Goal: Check status: Check status

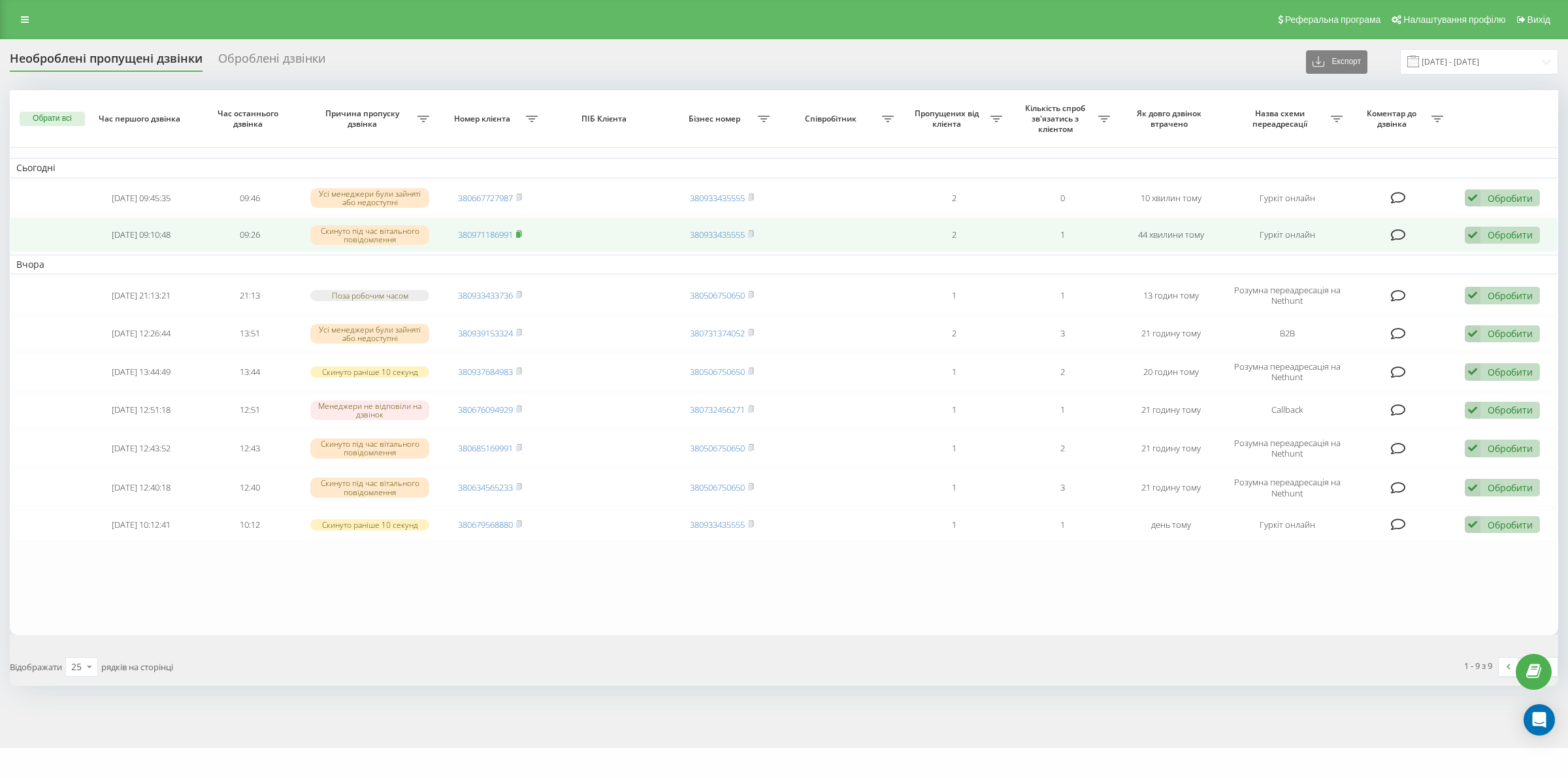
click at [523, 233] on td "380971186991" at bounding box center [490, 235] width 109 height 35
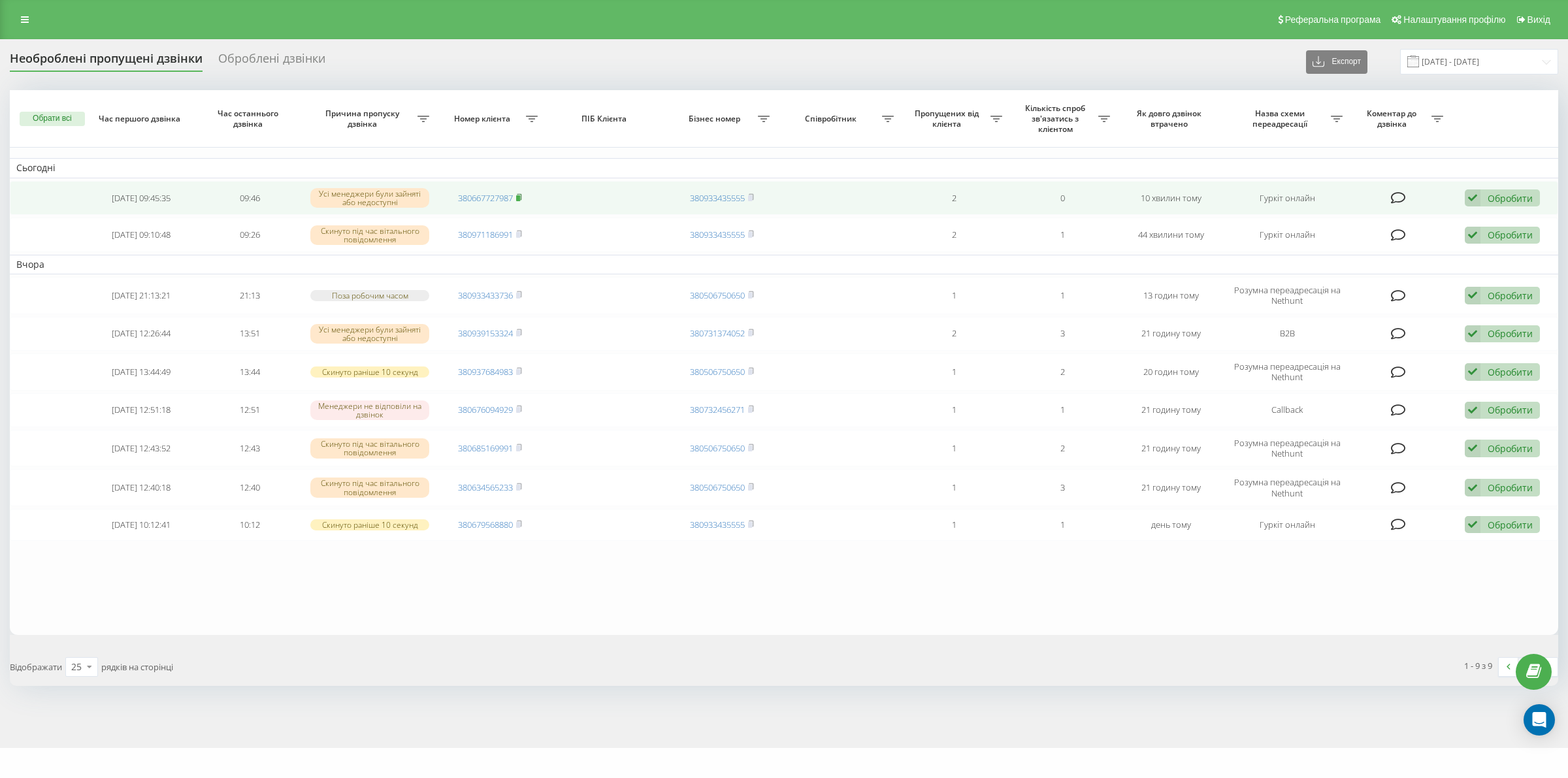
click at [520, 196] on rect at bounding box center [517, 199] width 4 height 6
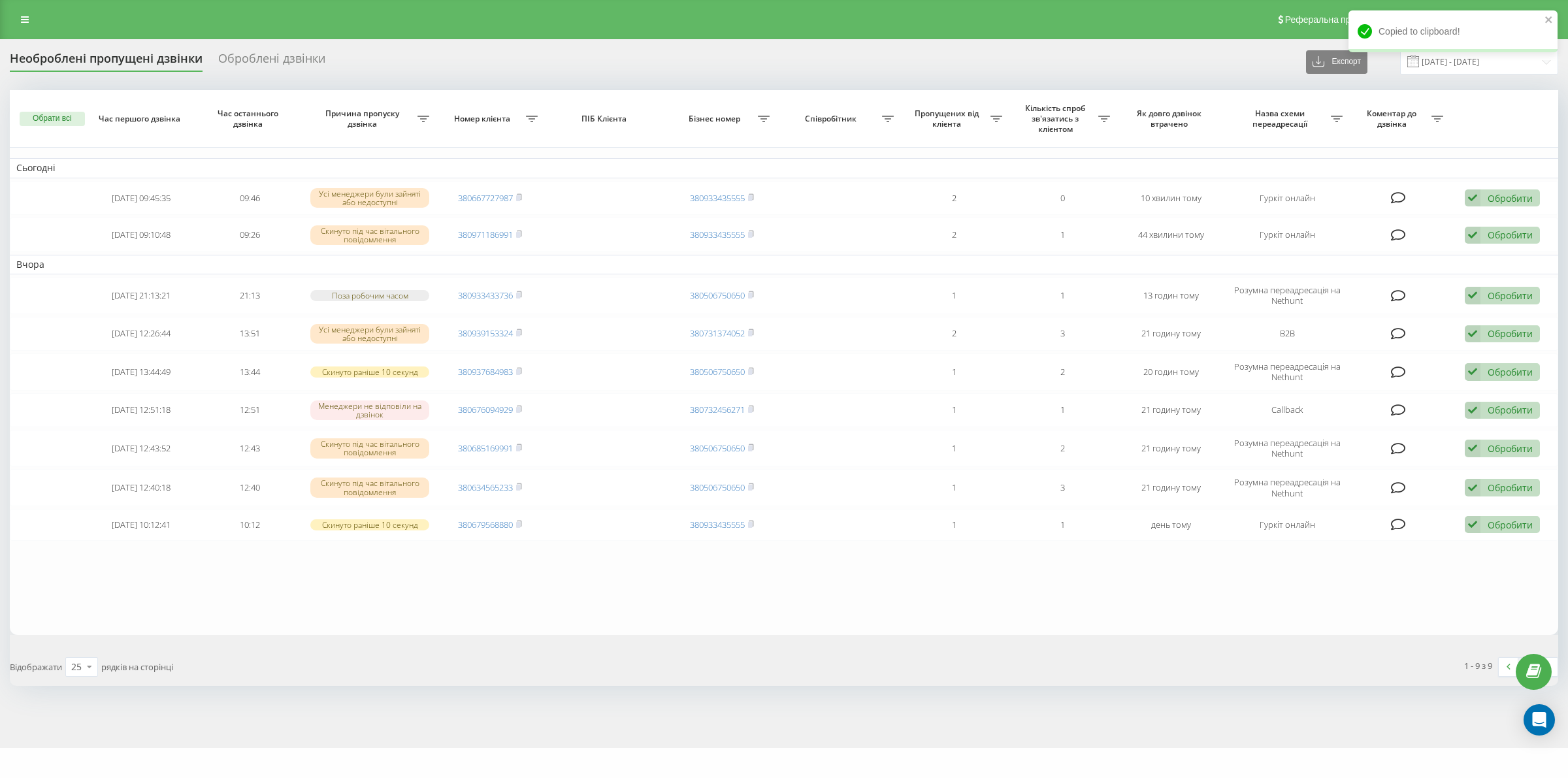
drag, startPoint x: 559, startPoint y: 687, endPoint x: 532, endPoint y: 609, distance: 82.5
click at [559, 686] on div "Відображати 25 10 25 50 100 рядків на сторінці" at bounding box center [392, 667] width 783 height 38
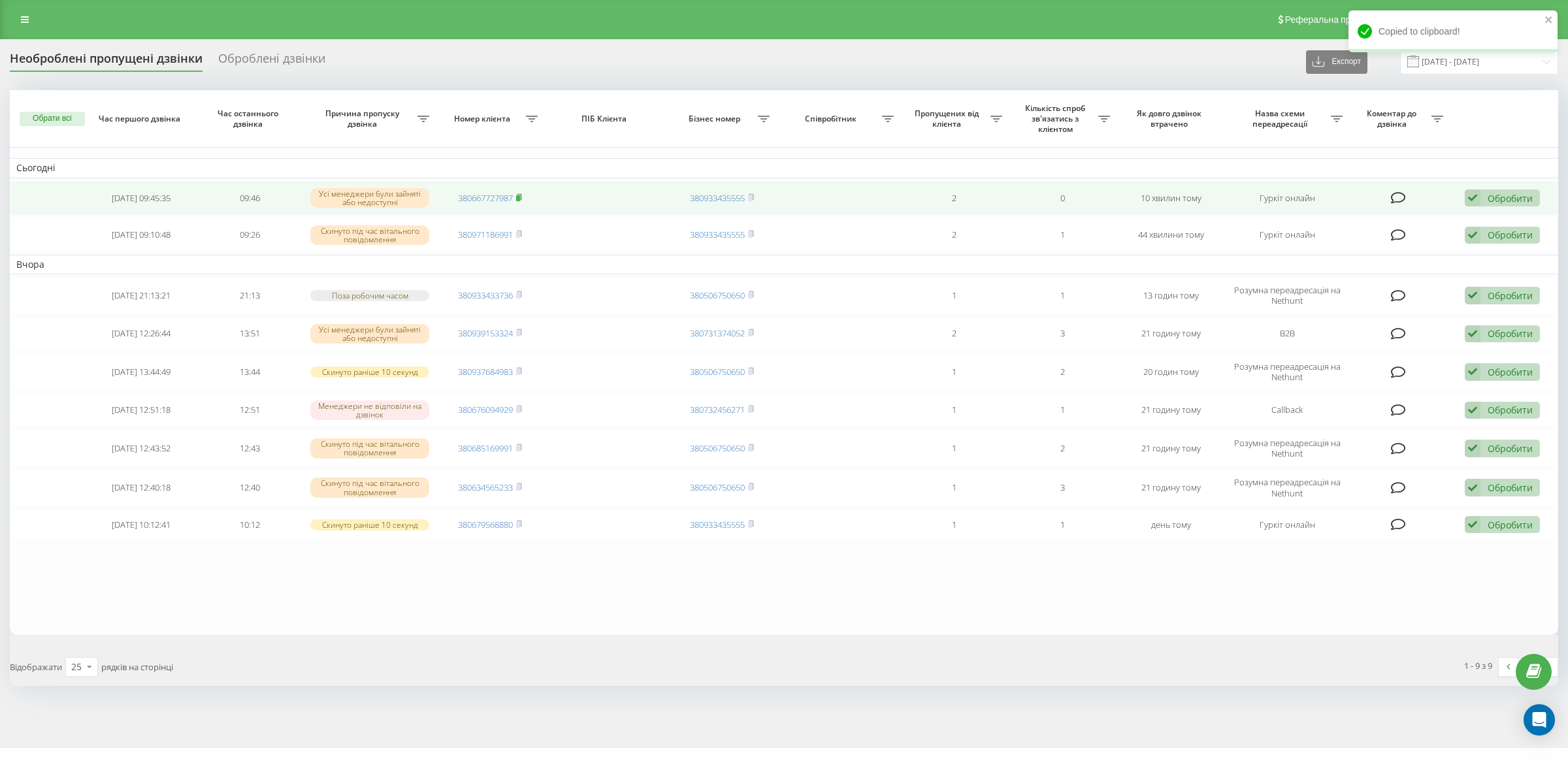
click at [521, 196] on icon at bounding box center [519, 197] width 6 height 8
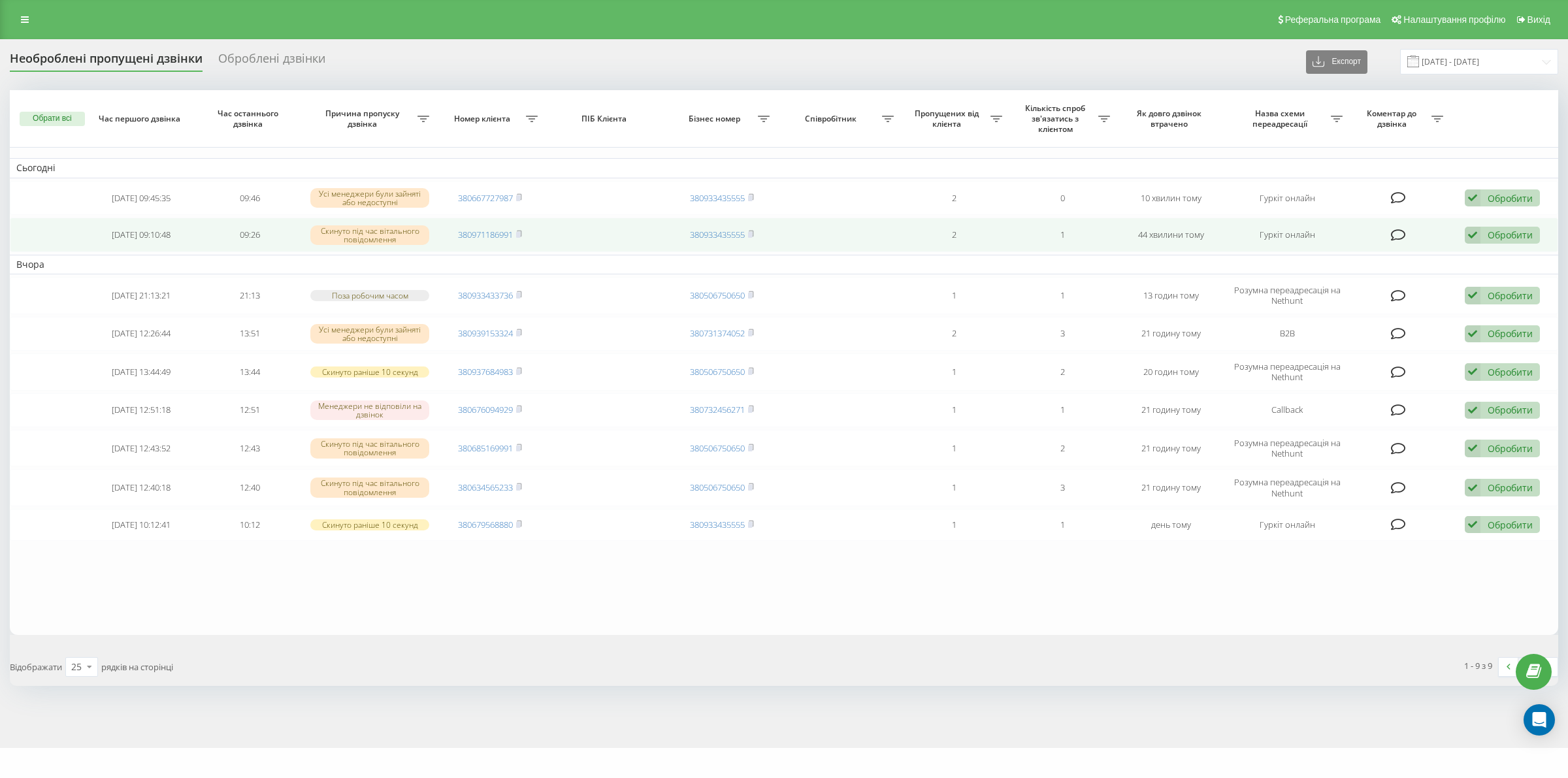
click at [523, 235] on td "380971186991" at bounding box center [490, 235] width 109 height 35
click at [517, 232] on icon at bounding box center [519, 234] width 6 height 8
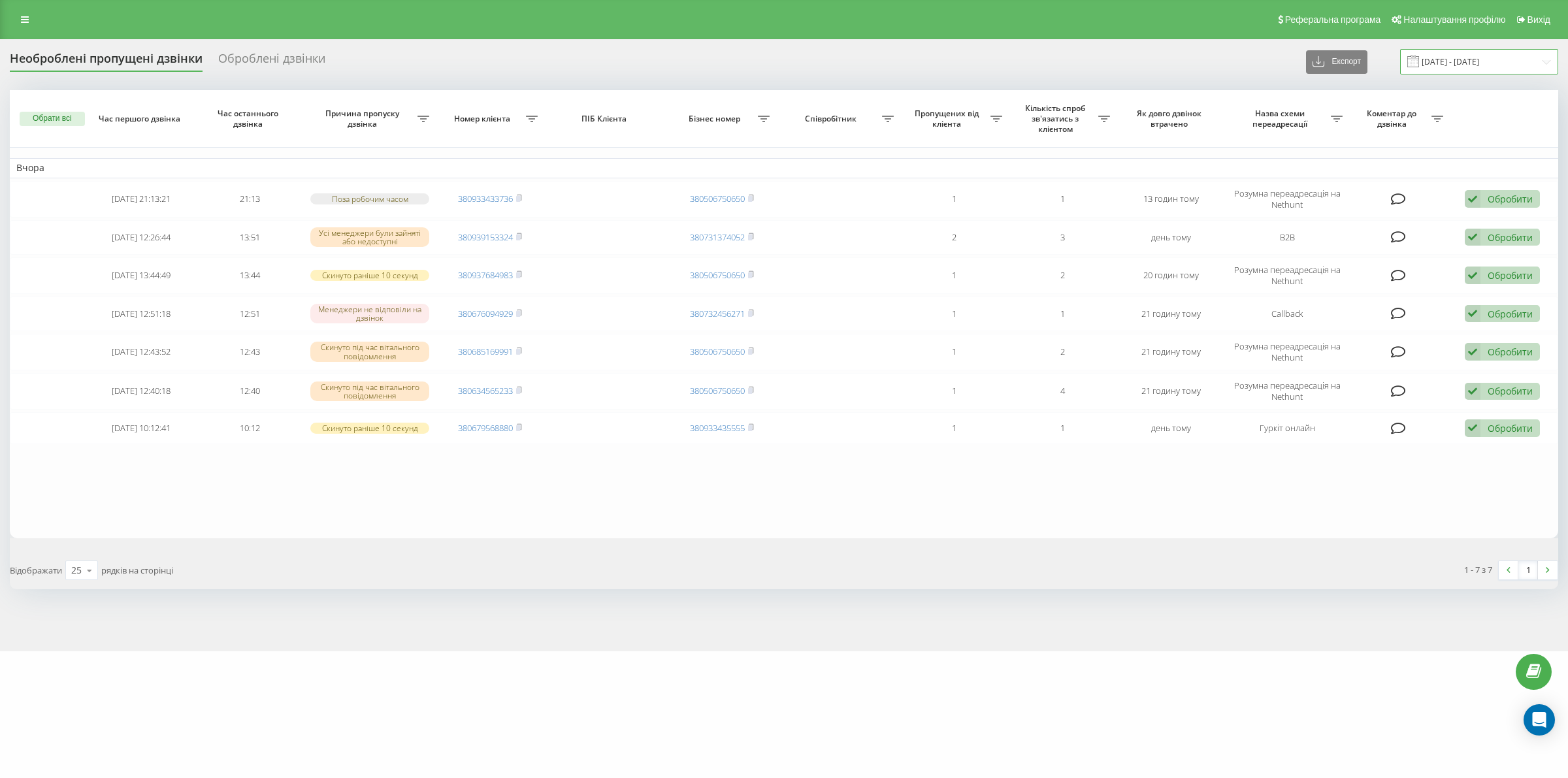
click at [1461, 63] on input "19.08.2025 - 20.08.2025" at bounding box center [1479, 62] width 158 height 26
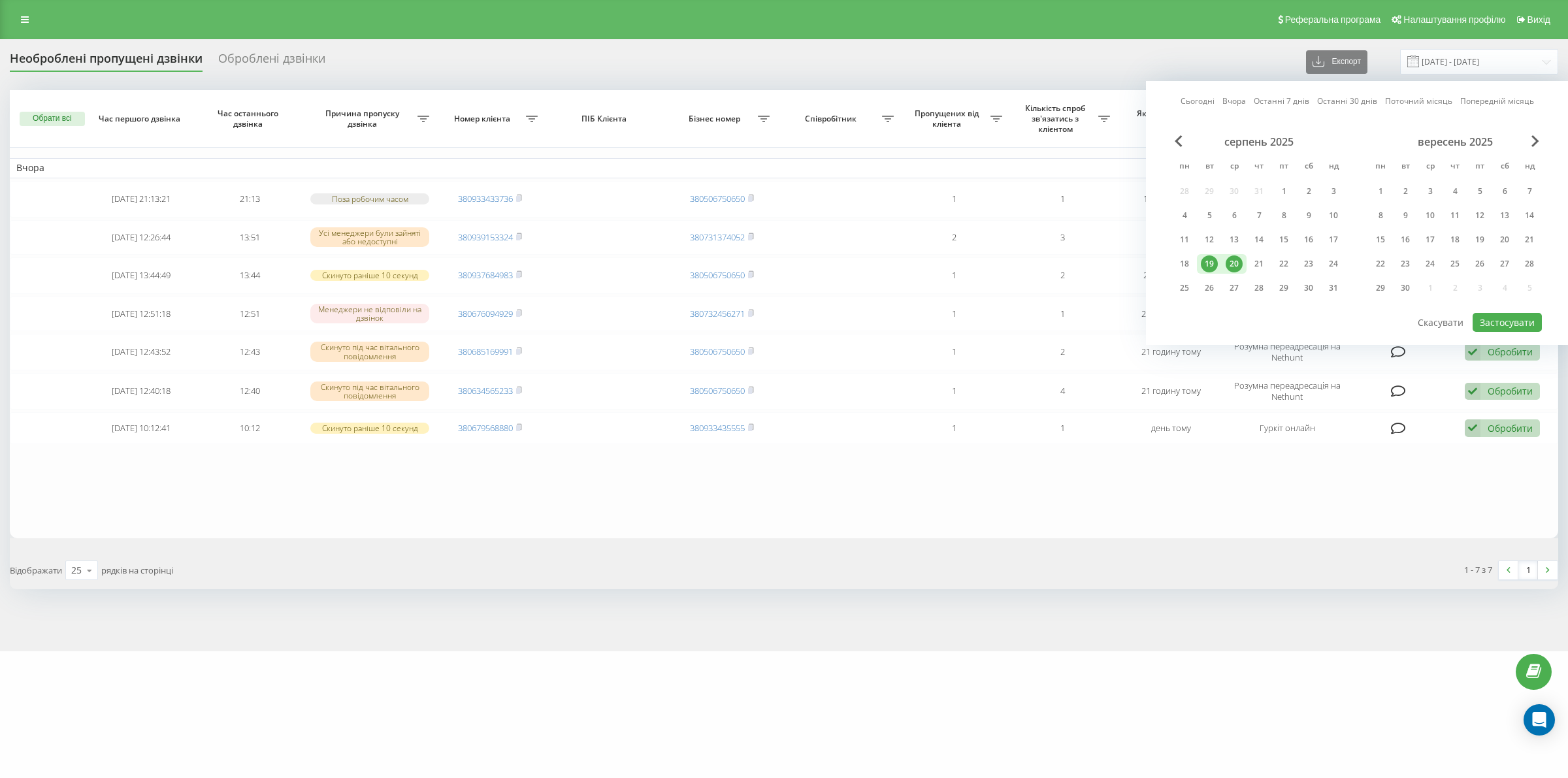
click at [1238, 262] on div "20" at bounding box center [1234, 264] width 17 height 17
drag, startPoint x: 1238, startPoint y: 262, endPoint x: 1447, endPoint y: 321, distance: 217.2
click at [1245, 267] on div "20" at bounding box center [1234, 264] width 25 height 20
drag, startPoint x: 1502, startPoint y: 319, endPoint x: 1441, endPoint y: 340, distance: 64.5
click at [1503, 319] on button "Застосувати" at bounding box center [1508, 322] width 69 height 19
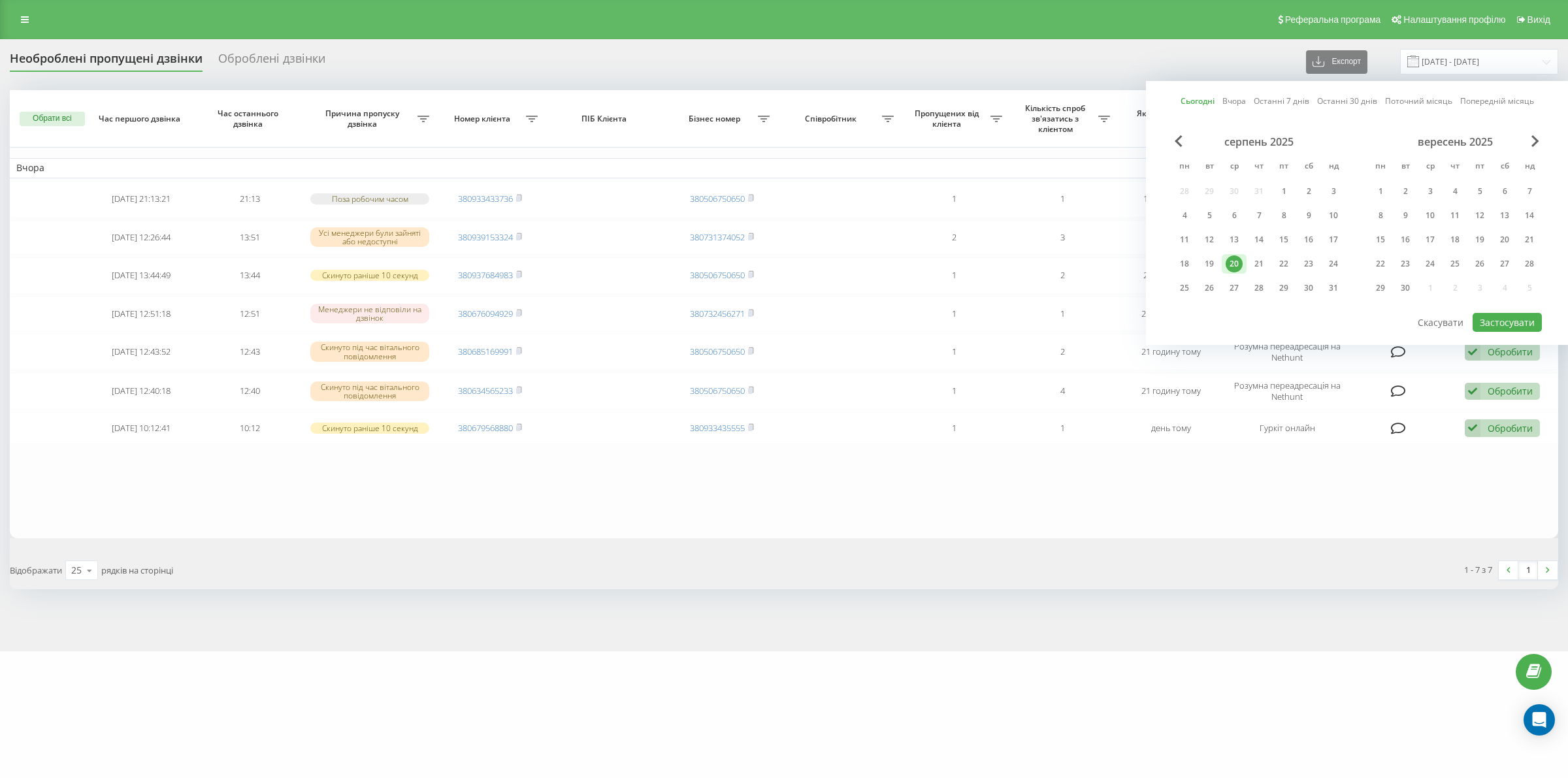
type input "[DATE] - [DATE]"
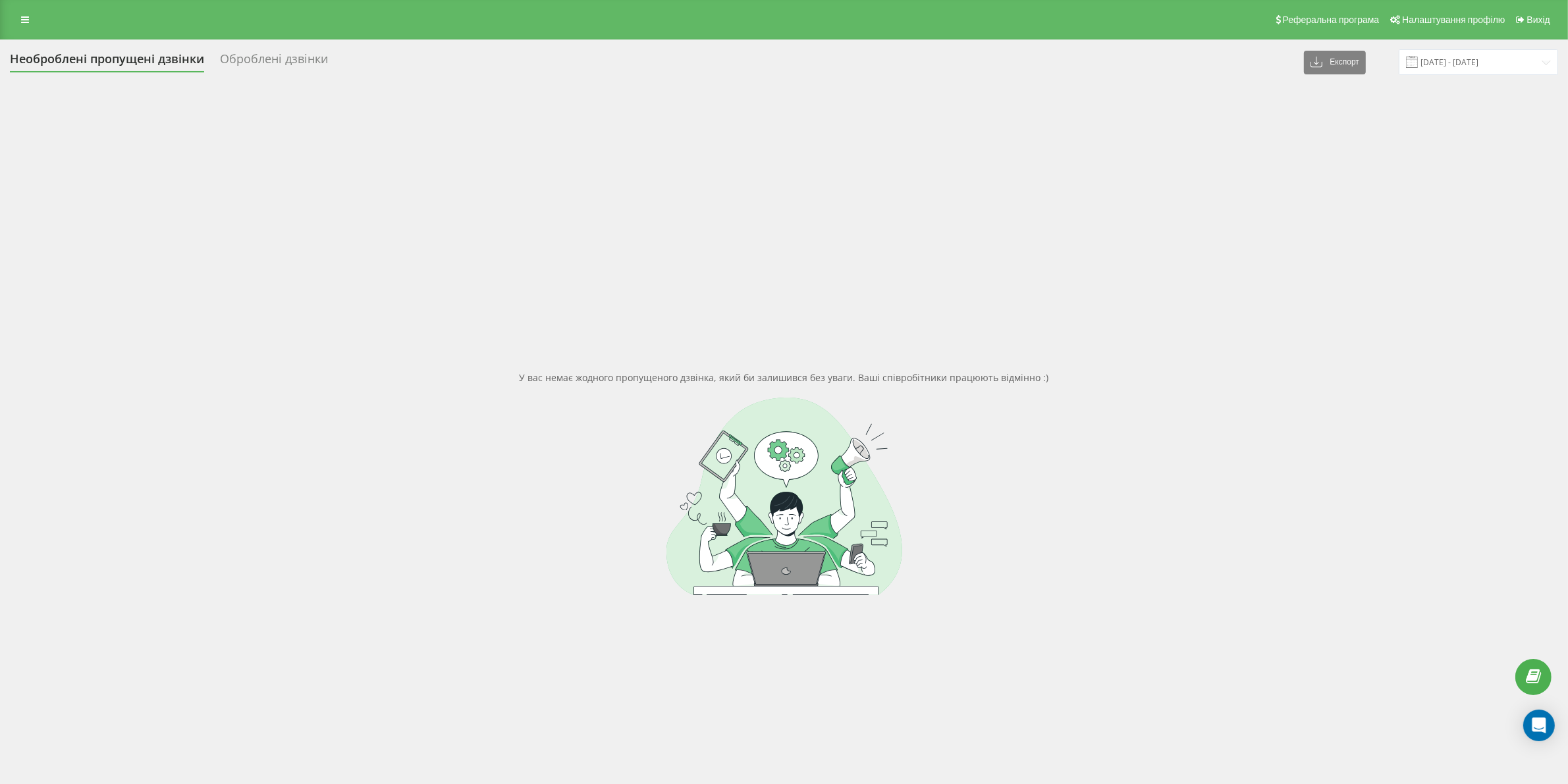
click at [673, 715] on div "У вас немає жодного пропущеного дзвінка, який би залишився без уваги. Ваші спів…" at bounding box center [784, 483] width 1548 height 784
click at [218, 422] on div at bounding box center [784, 497] width 1548 height 198
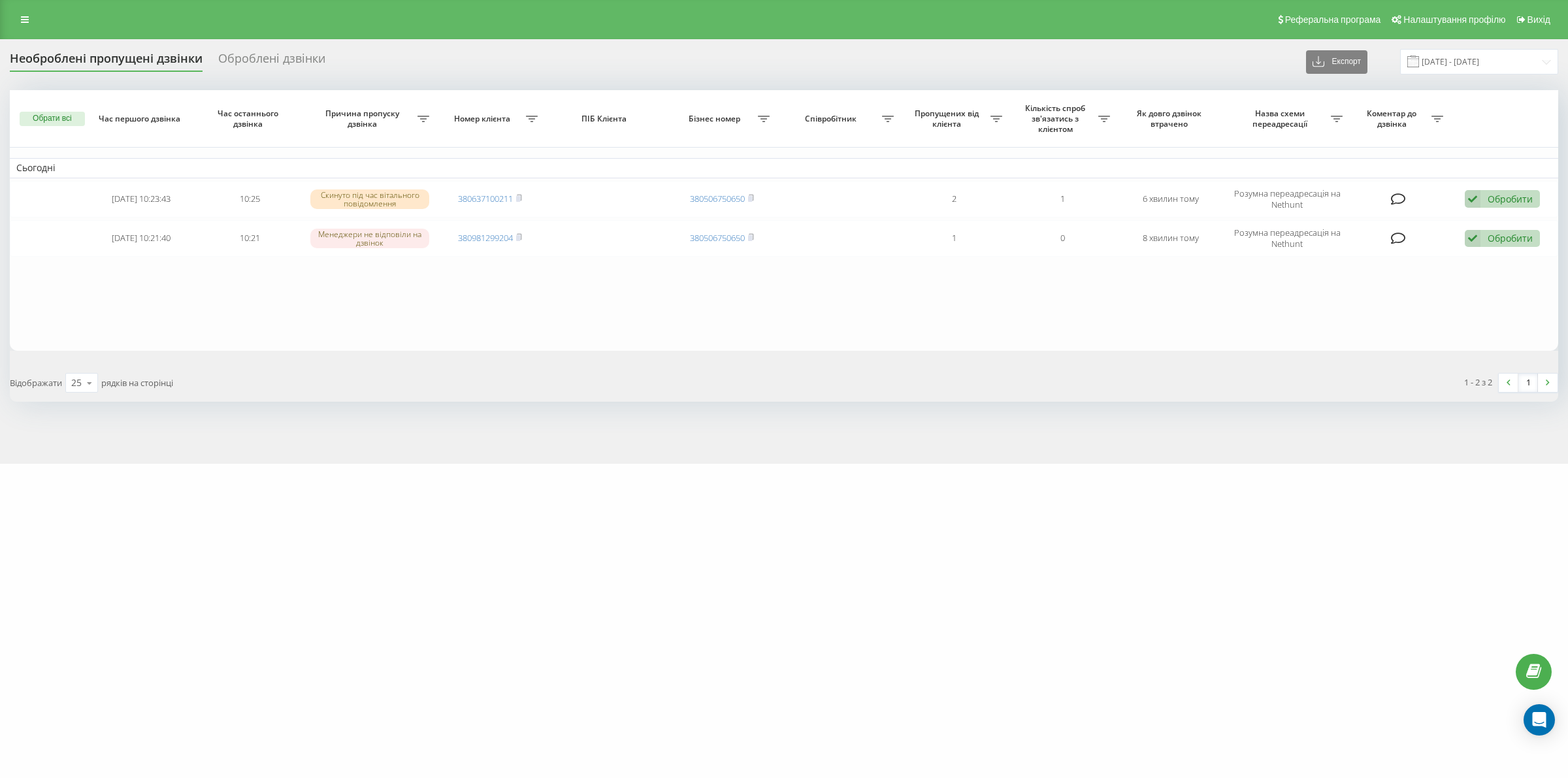
drag, startPoint x: 1207, startPoint y: 612, endPoint x: 1173, endPoint y: 601, distance: 35.7
click at [1207, 612] on div "motoblok.biz Проекти motoblok.biz Дашборд Центр звернень Журнал дзвінків Журнал…" at bounding box center [784, 389] width 1568 height 778
